Goal: Use online tool/utility: Utilize a website feature to perform a specific function

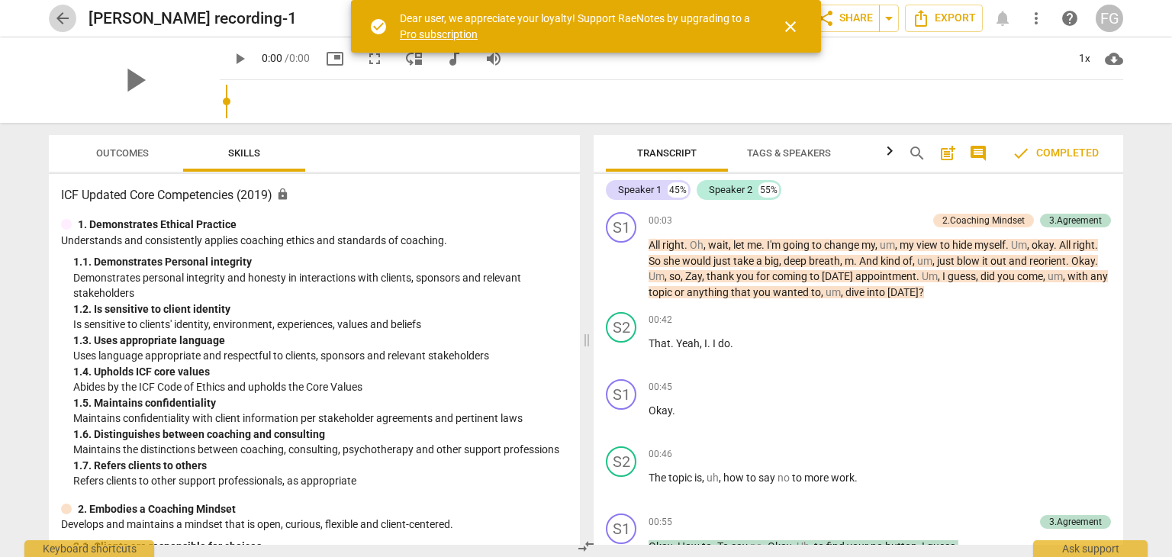
click at [54, 15] on span "arrow_back" at bounding box center [62, 18] width 18 height 18
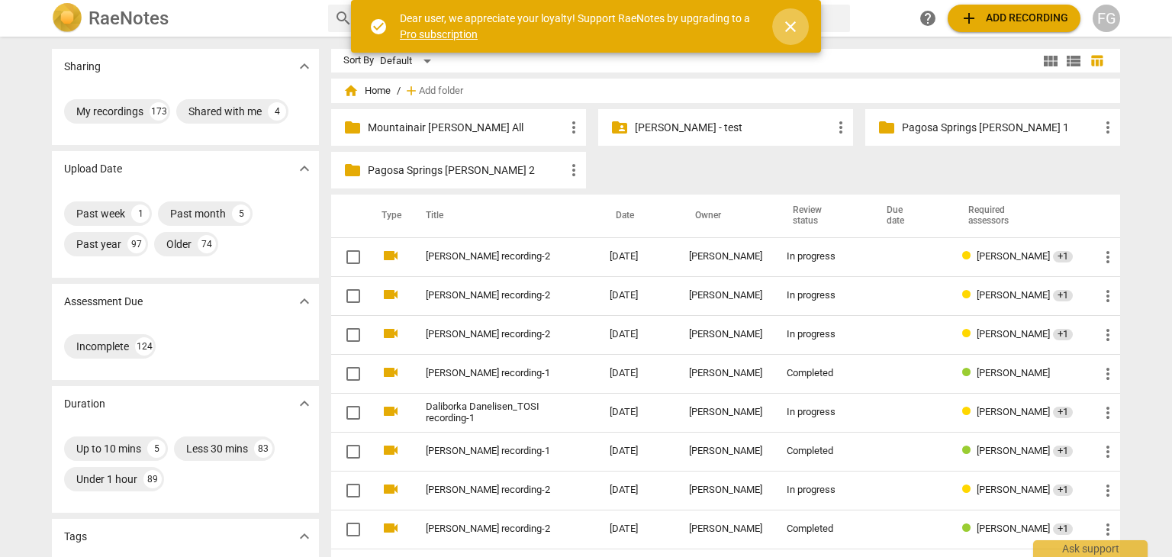
click at [794, 16] on button "close" at bounding box center [790, 26] width 37 height 37
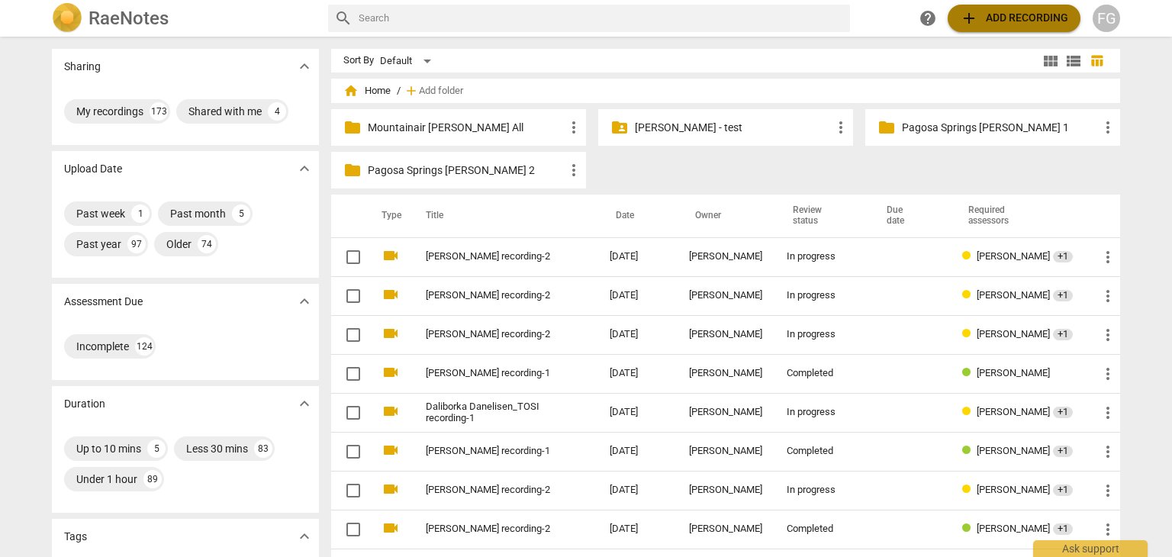
click at [1043, 22] on span "add Add recording" at bounding box center [1014, 18] width 108 height 18
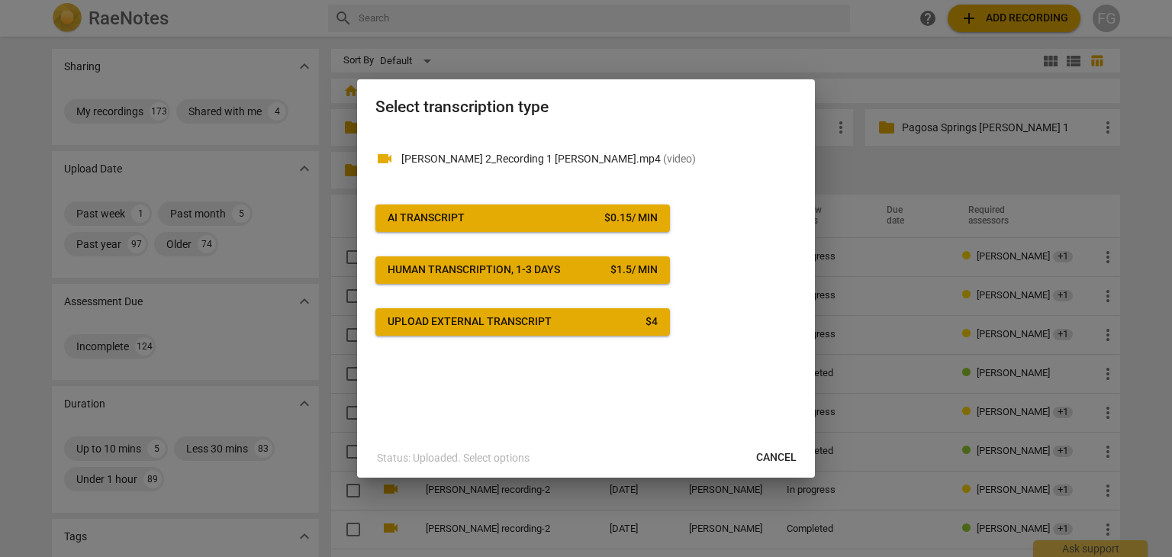
click at [460, 224] on div "AI Transcript" at bounding box center [426, 218] width 77 height 15
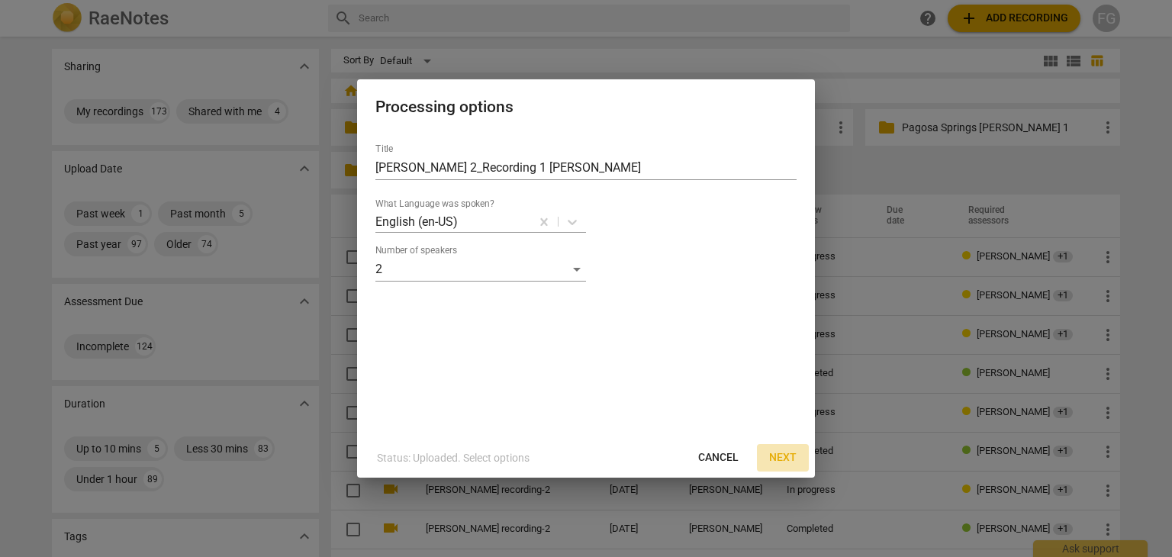
click at [778, 461] on span "Next" at bounding box center [782, 457] width 27 height 15
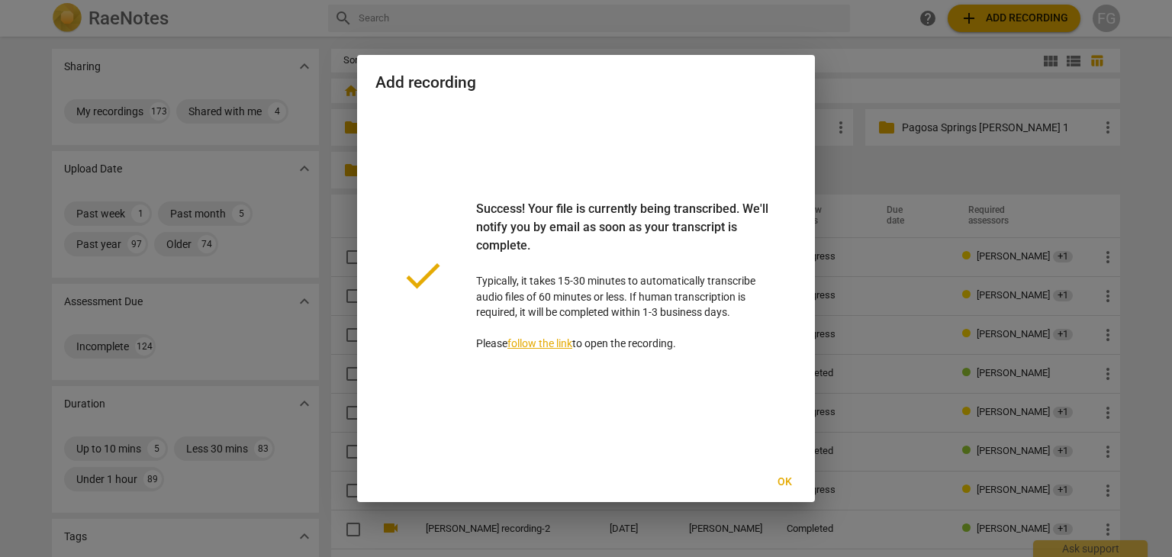
drag, startPoint x: 781, startPoint y: 479, endPoint x: 808, endPoint y: 480, distance: 27.5
click at [781, 481] on span "Ok" at bounding box center [784, 482] width 24 height 15
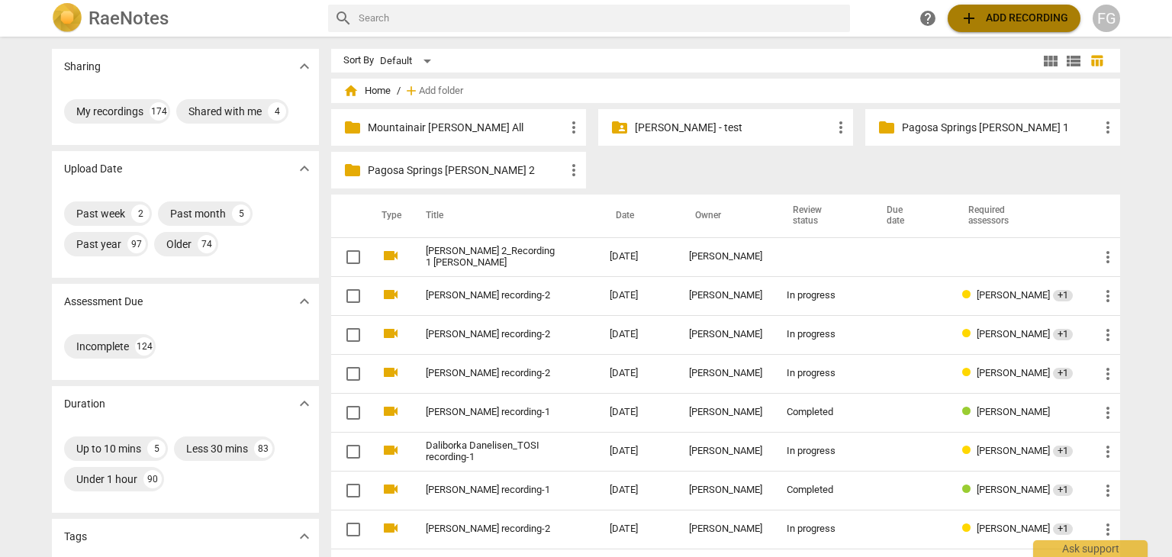
click at [1030, 13] on span "add Add recording" at bounding box center [1014, 18] width 108 height 18
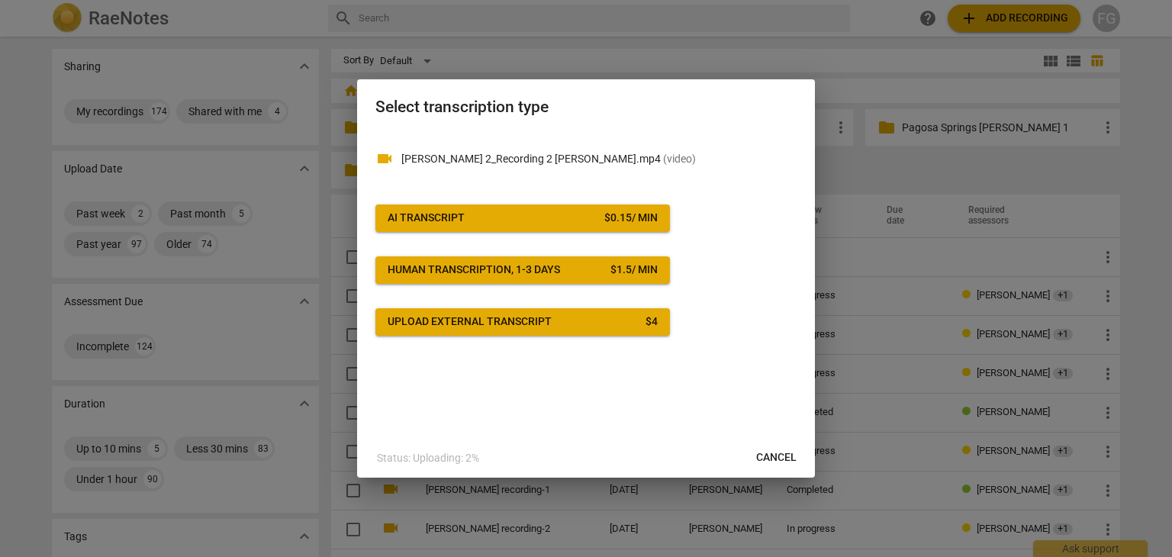
click at [415, 221] on div "AI Transcript" at bounding box center [426, 218] width 77 height 15
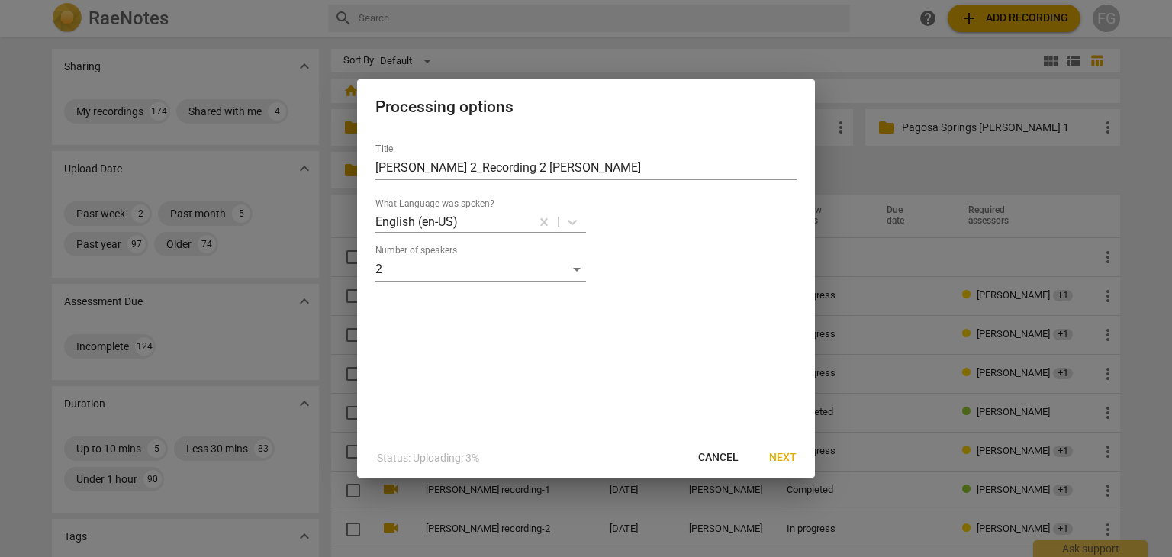
click at [783, 460] on span "Next" at bounding box center [782, 457] width 27 height 15
